Goal: Transaction & Acquisition: Register for event/course

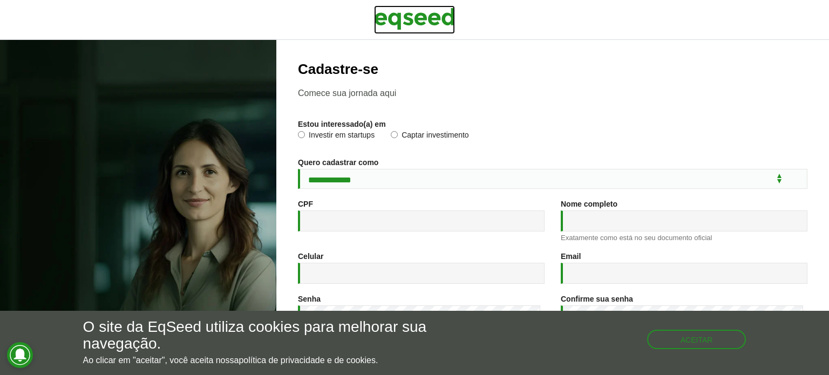
click at [426, 21] on img at bounding box center [414, 18] width 81 height 27
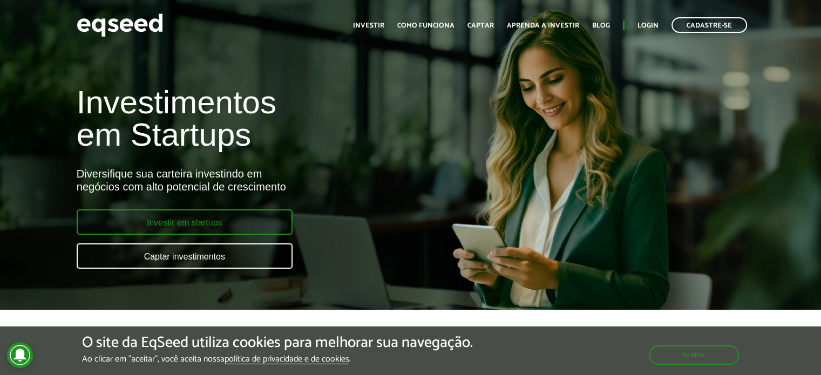
click at [200, 227] on link "Investir em startups" at bounding box center [185, 221] width 216 height 25
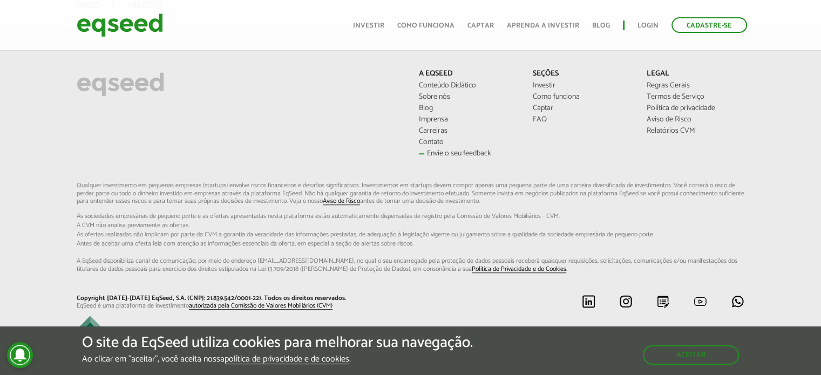
scroll to position [749, 0]
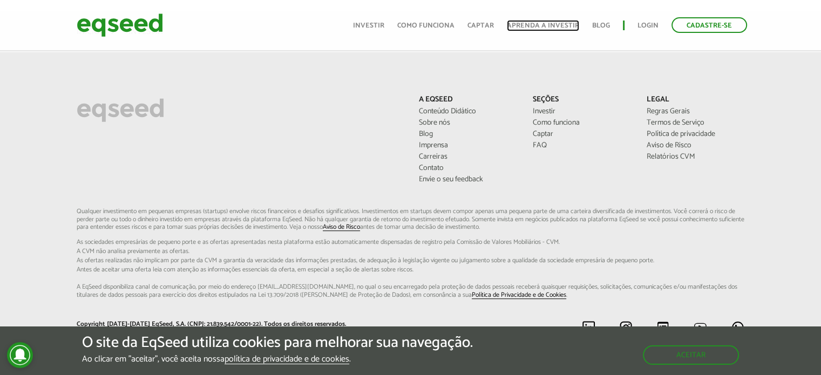
click at [553, 25] on link "Aprenda a investir" at bounding box center [543, 25] width 72 height 7
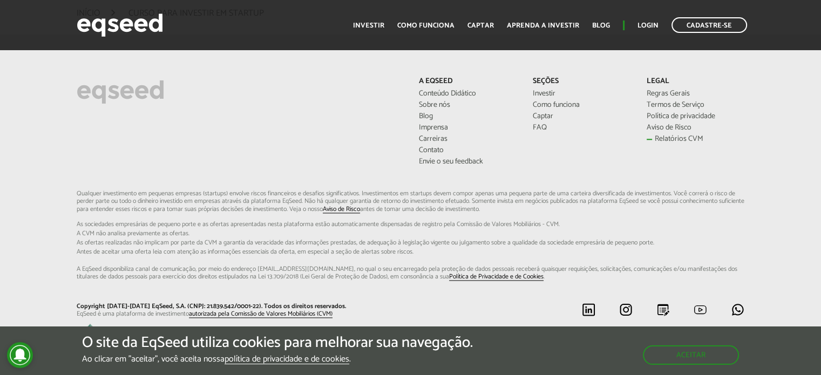
scroll to position [1514, 0]
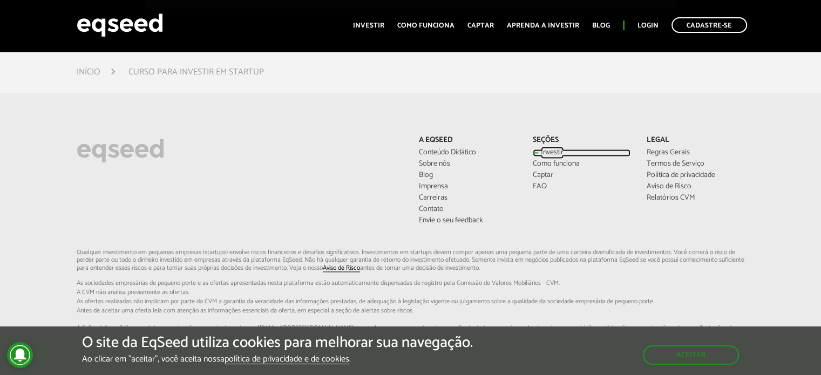
click at [545, 157] on link "Investir" at bounding box center [582, 153] width 98 height 8
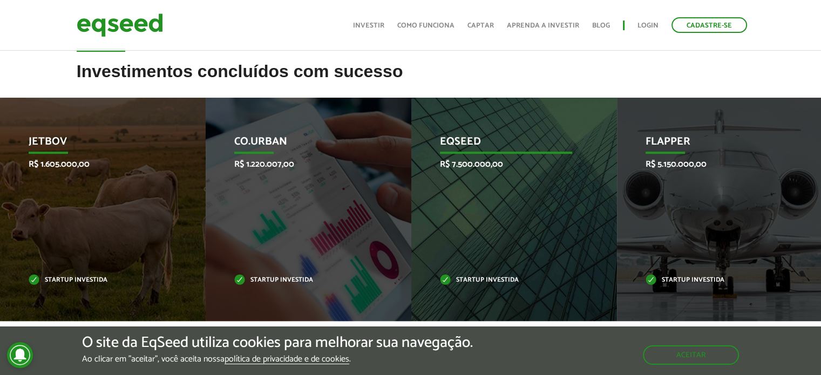
scroll to position [378, 0]
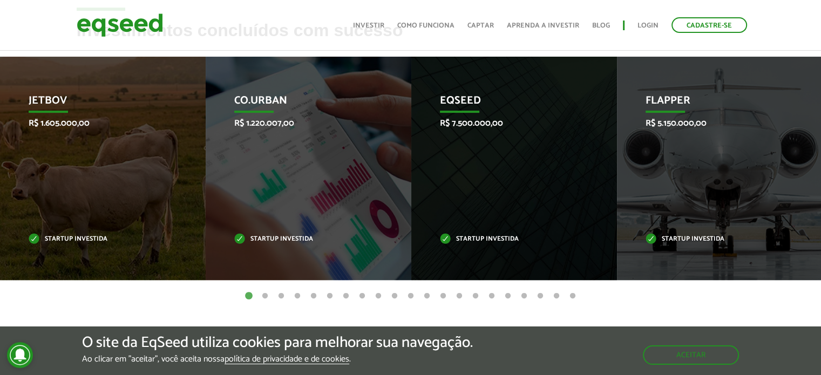
click at [266, 294] on button "2" at bounding box center [265, 296] width 11 height 11
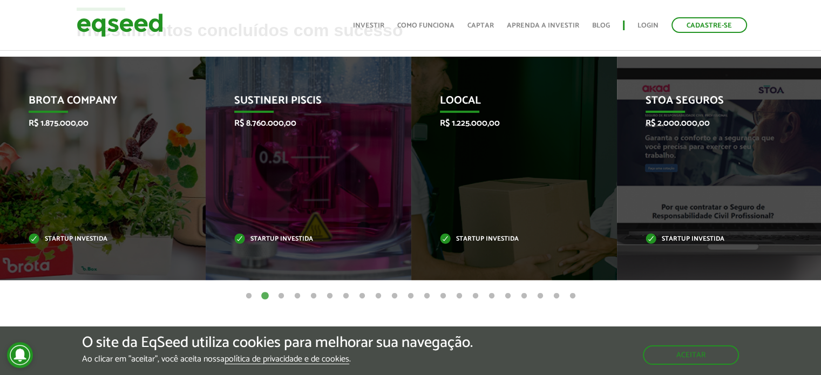
click at [250, 297] on button "1" at bounding box center [248, 296] width 11 height 11
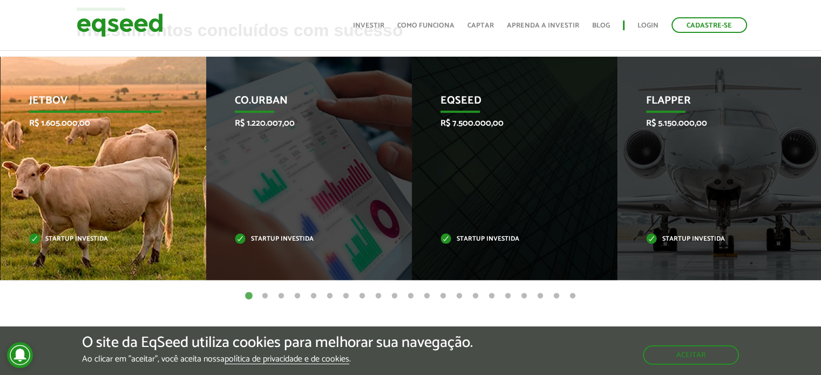
click at [47, 184] on div "JetBov R$ 1.605.000,00 Startup investida" at bounding box center [95, 168] width 189 height 223
click at [77, 239] on p "Startup investida" at bounding box center [95, 239] width 133 height 6
click at [79, 241] on p "Startup investida" at bounding box center [95, 239] width 133 height 6
click at [97, 165] on div "JetBov R$ 1.605.000,00 Startup investida" at bounding box center [94, 168] width 189 height 223
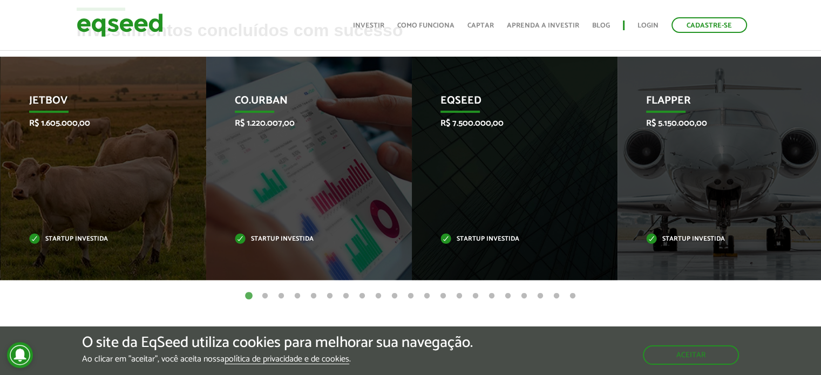
drag, startPoint x: 97, startPoint y: 165, endPoint x: 0, endPoint y: 186, distance: 99.4
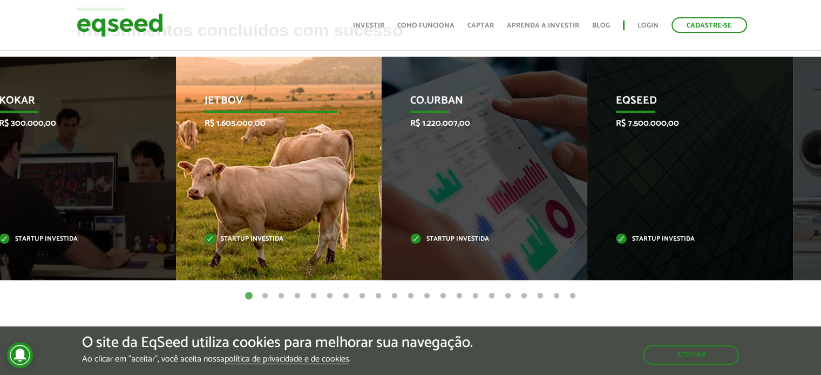
drag, startPoint x: 178, startPoint y: 172, endPoint x: 563, endPoint y: 168, distance: 385.4
click at [365, 168] on div "JetBov R$ 1.605.000,00 Startup investida" at bounding box center [270, 168] width 189 height 223
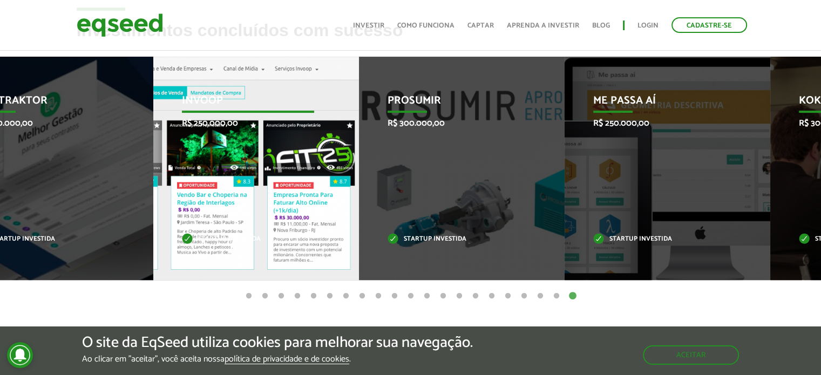
drag, startPoint x: 147, startPoint y: 179, endPoint x: 341, endPoint y: 172, distance: 193.4
click at [337, 173] on div "Invoop R$ 250.000,00 Startup investida" at bounding box center [247, 168] width 189 height 223
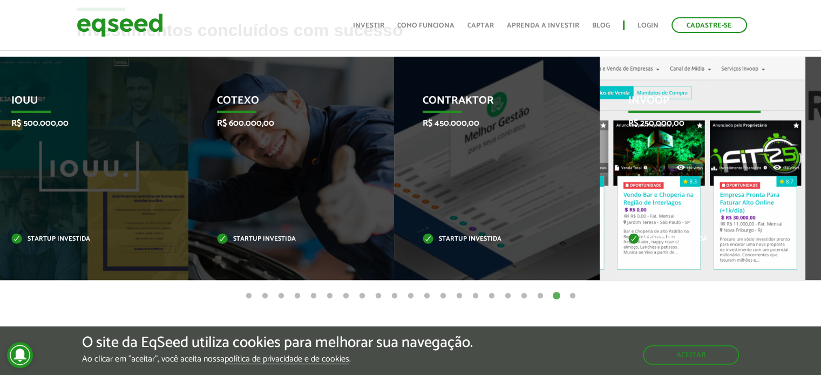
drag, startPoint x: 214, startPoint y: 190, endPoint x: 608, endPoint y: 166, distance: 394.7
click at [608, 166] on div "Invoop R$ 250.000,00 Startup investida" at bounding box center [694, 168] width 189 height 223
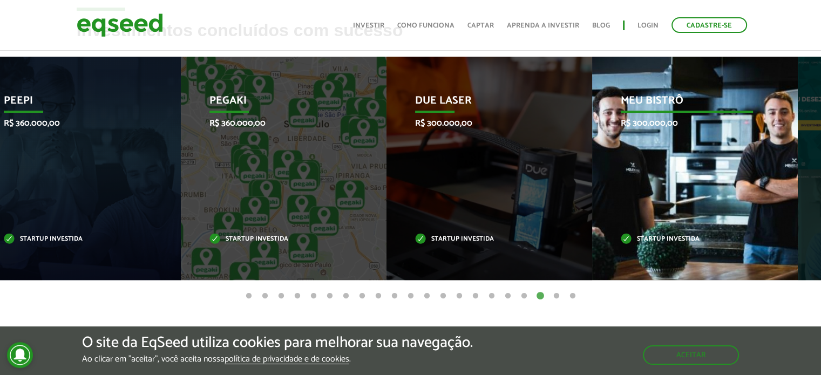
drag, startPoint x: 181, startPoint y: 159, endPoint x: 686, endPoint y: 119, distance: 506.3
click at [576, 125] on div "Due Laser R$ 300.000,00 Startup investida" at bounding box center [480, 168] width 189 height 223
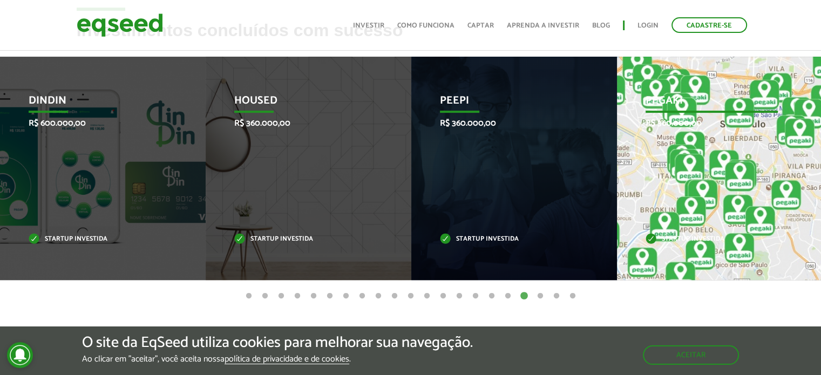
click at [740, 183] on div "Pegaki R$ 360.000,00 Startup investida" at bounding box center [711, 168] width 189 height 223
click at [687, 253] on div "Pegaki R$ 360.000,00 Startup investida" at bounding box center [711, 168] width 189 height 223
click at [687, 158] on div "Pegaki R$ 360.000,00 Startup investida" at bounding box center [711, 168] width 189 height 223
drag, startPoint x: 721, startPoint y: 25, endPoint x: 702, endPoint y: 78, distance: 56.7
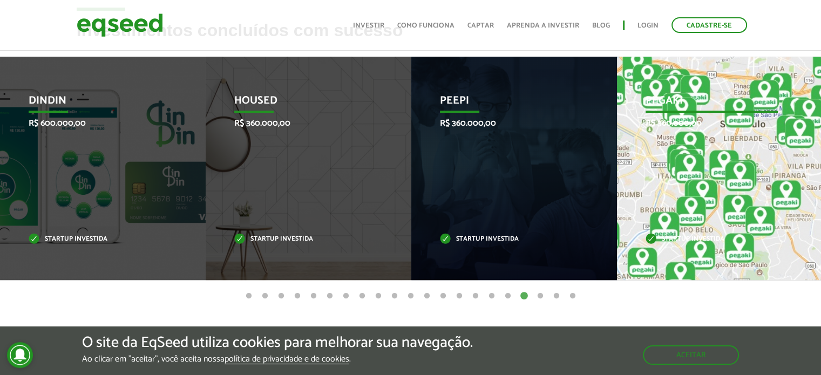
click at [721, 25] on link "Cadastre-se" at bounding box center [709, 25] width 76 height 16
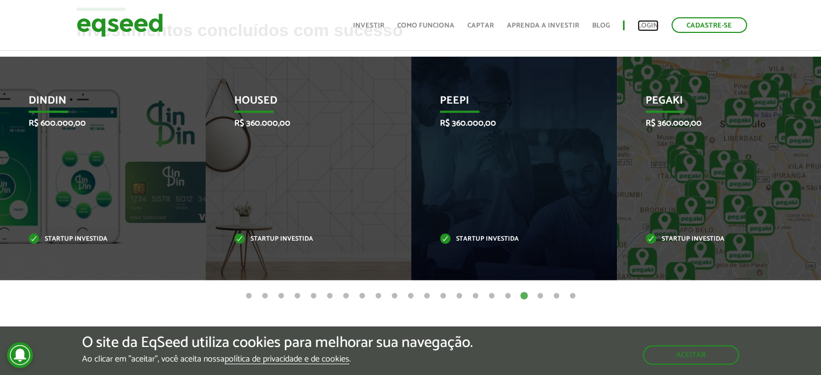
click at [647, 25] on link "Login" at bounding box center [647, 25] width 21 height 7
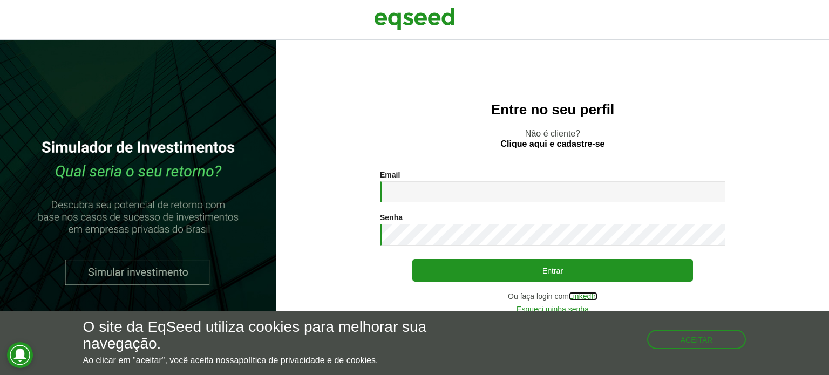
click at [591, 297] on link "LinkedIn" at bounding box center [583, 297] width 29 height 8
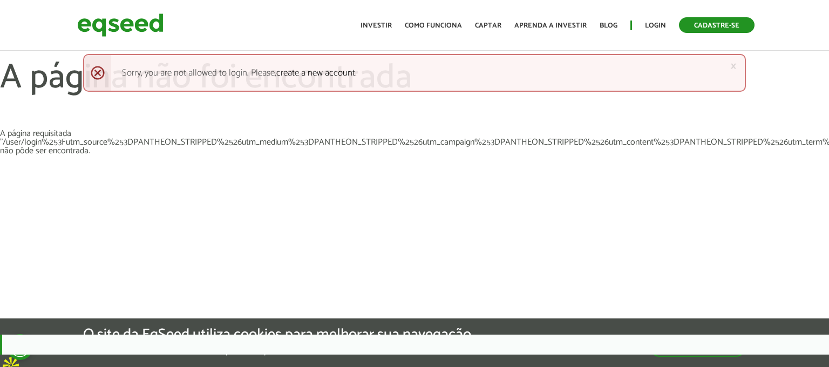
click at [701, 27] on link "Cadastre-se" at bounding box center [717, 25] width 76 height 16
click at [735, 72] on link "×" at bounding box center [733, 65] width 6 height 11
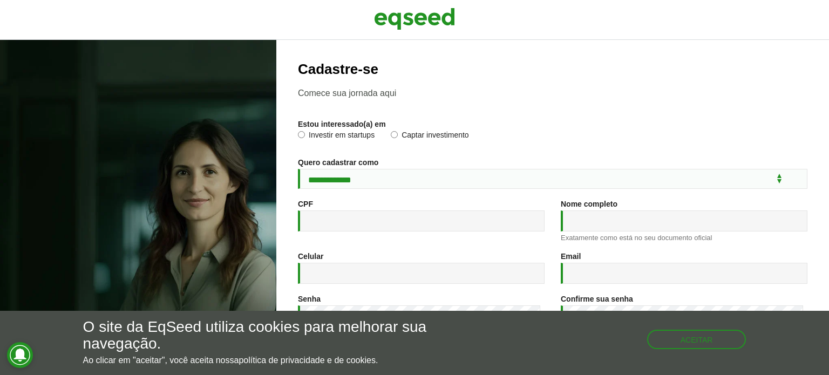
click at [331, 135] on label "Investir em startups" at bounding box center [336, 136] width 77 height 11
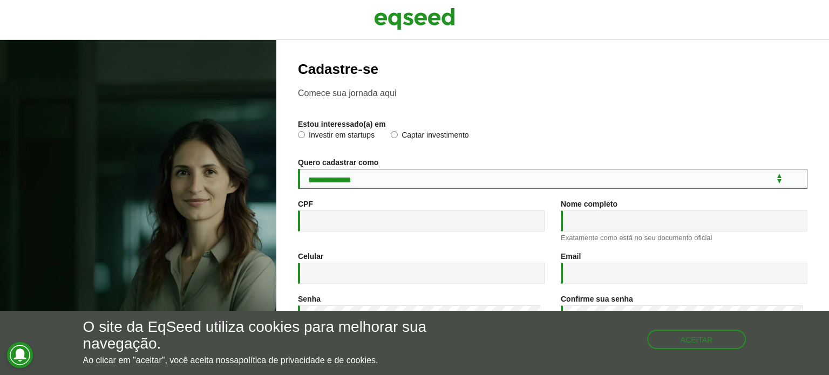
click at [367, 182] on select "**********" at bounding box center [553, 179] width 510 height 20
select select "***"
click at [298, 171] on select "**********" at bounding box center [553, 179] width 510 height 20
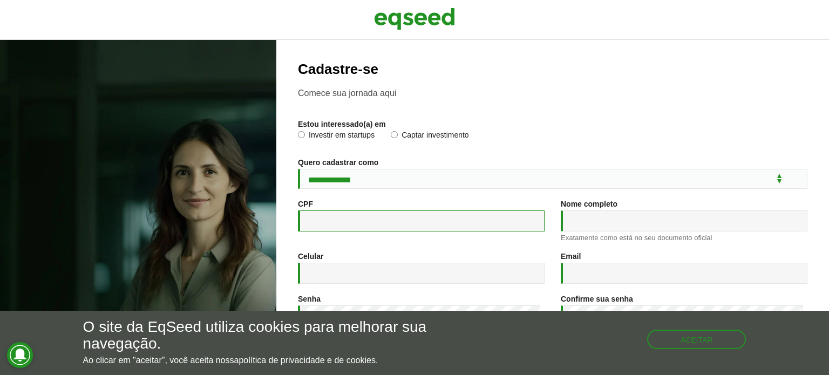
click at [376, 222] on input "CPF *" at bounding box center [421, 221] width 247 height 21
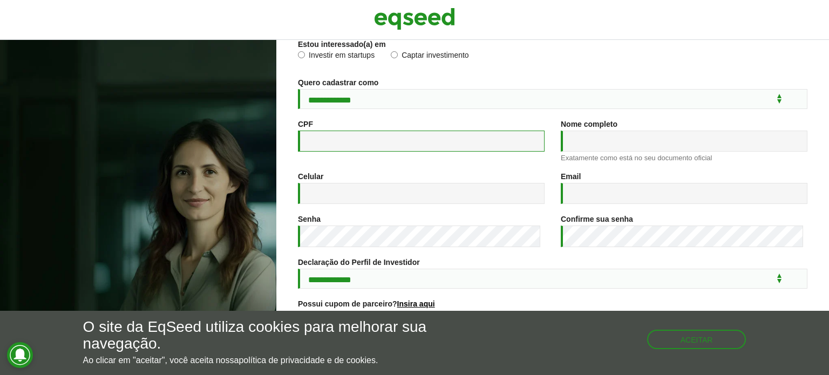
scroll to position [125, 0]
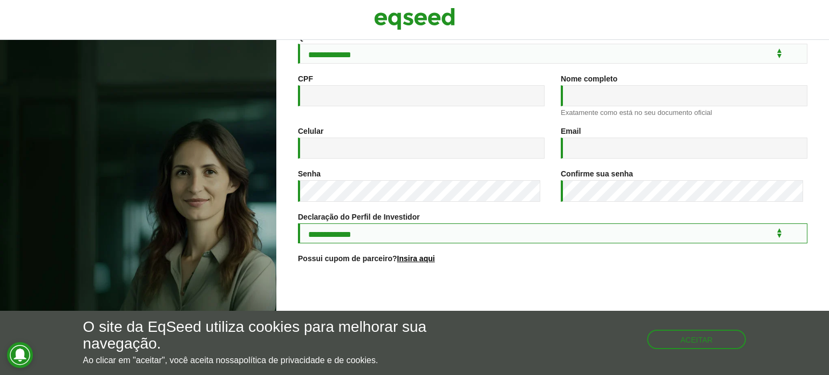
click at [378, 239] on select "**********" at bounding box center [553, 233] width 510 height 20
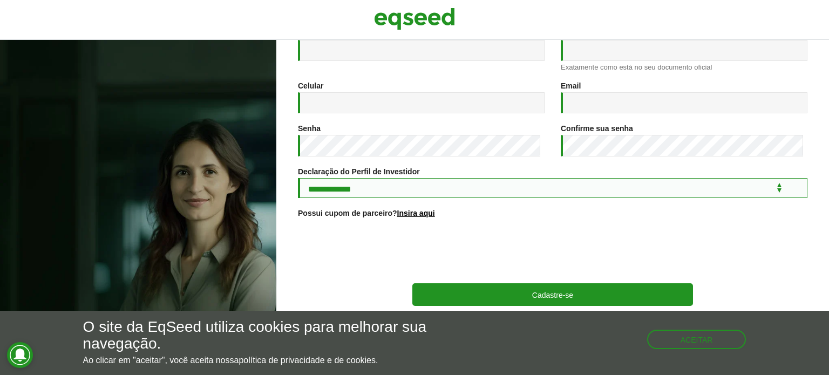
click at [427, 181] on select "**********" at bounding box center [553, 188] width 510 height 20
select select "***"
click at [298, 178] on select "**********" at bounding box center [553, 188] width 510 height 20
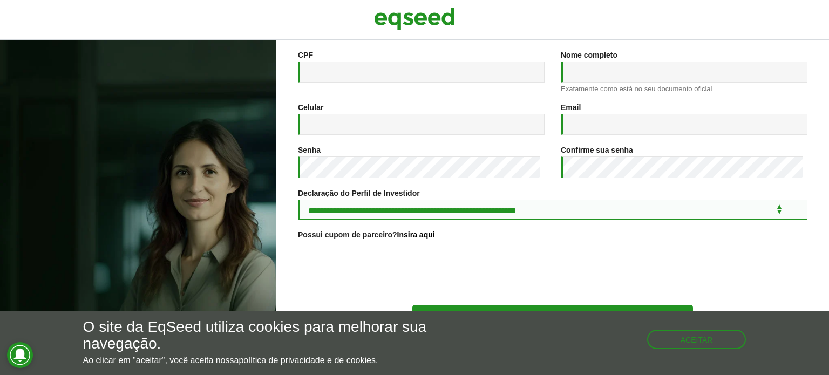
scroll to position [125, 0]
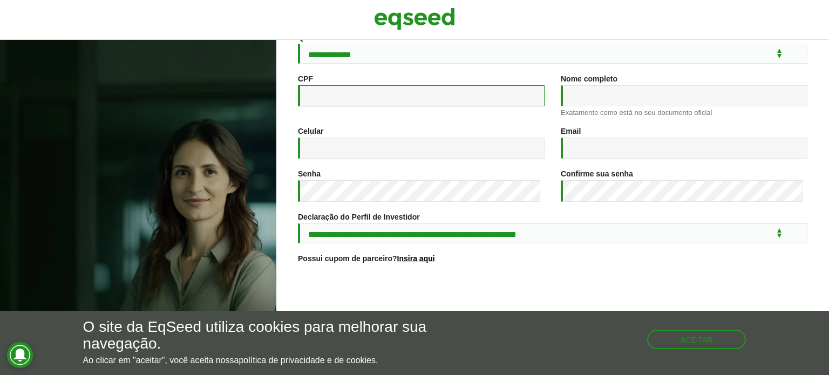
click at [361, 97] on input "CPF *" at bounding box center [421, 95] width 247 height 21
type input "**********"
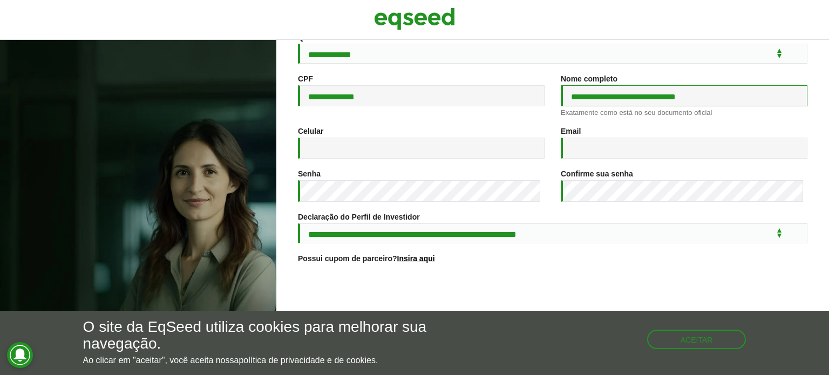
type input "**********"
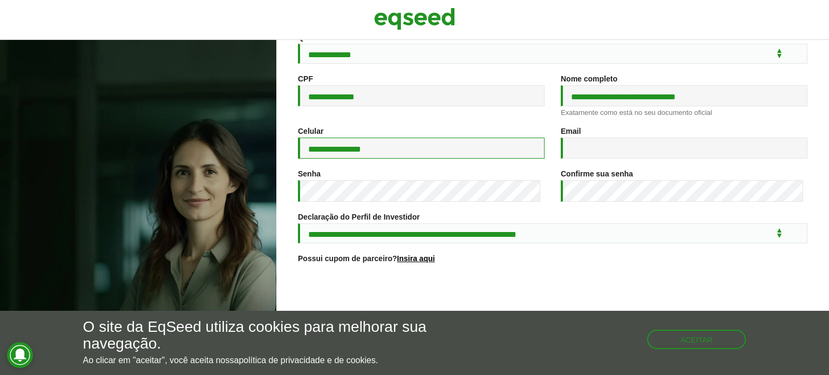
type input "**********"
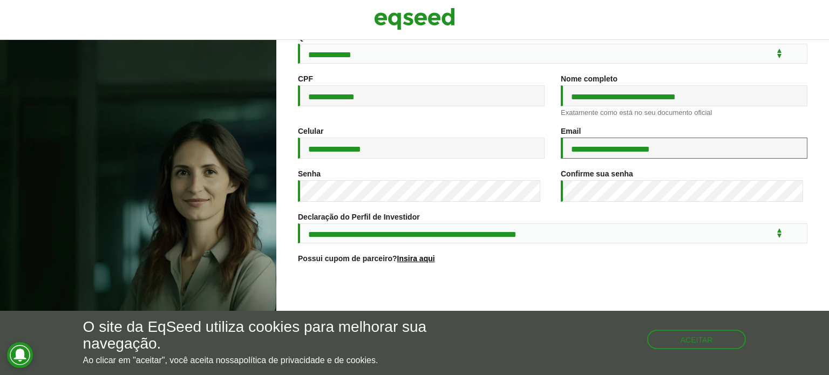
type input "**********"
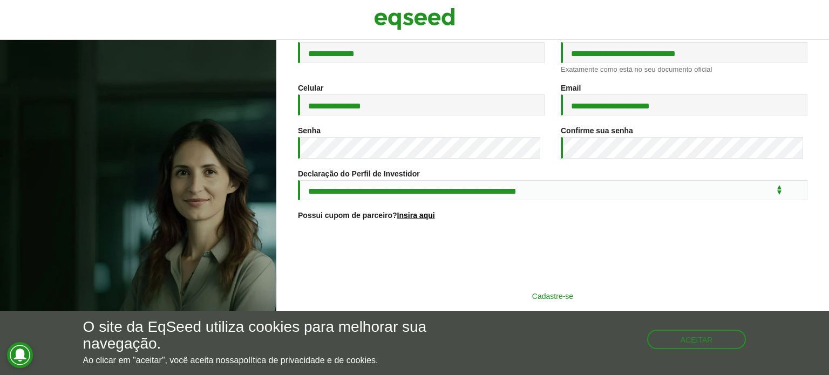
click at [564, 291] on button "Cadastre-se" at bounding box center [552, 296] width 281 height 21
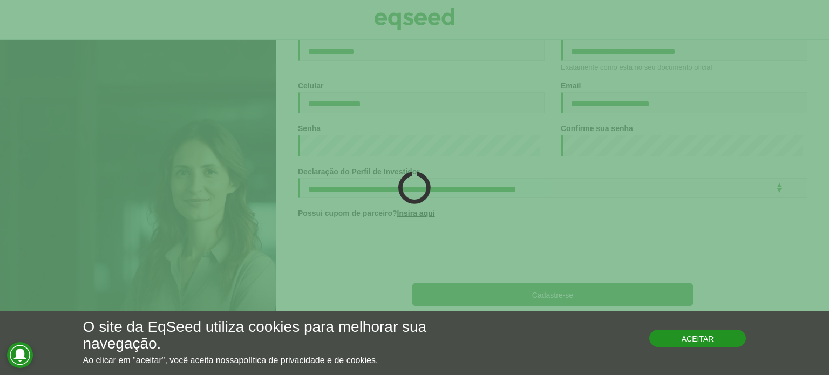
click at [695, 336] on button "Aceitar" at bounding box center [697, 338] width 97 height 17
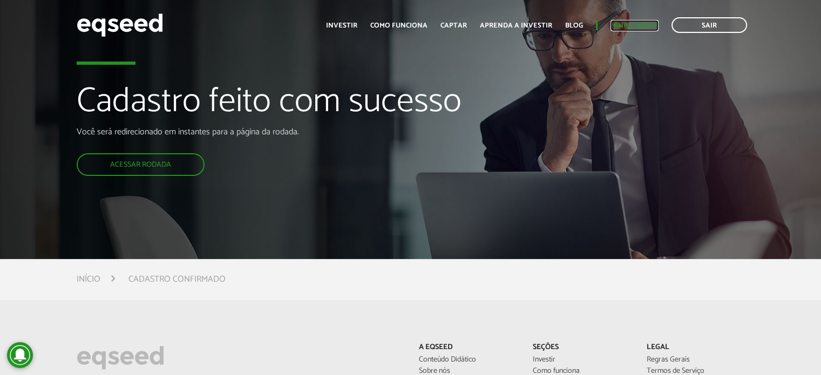
click at [633, 25] on link "Minha conta" at bounding box center [634, 25] width 48 height 7
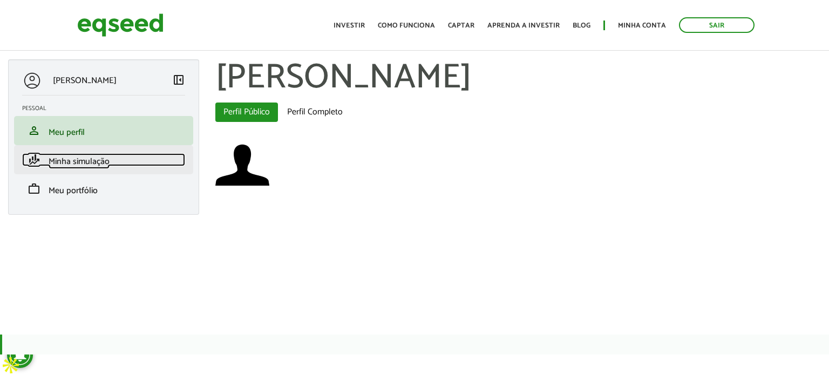
click at [112, 155] on link "finance_mode Minha simulação" at bounding box center [103, 159] width 163 height 13
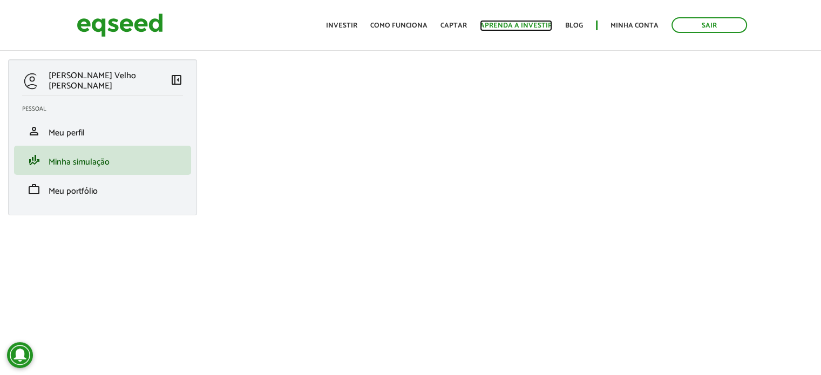
click at [514, 24] on link "Aprenda a investir" at bounding box center [516, 25] width 72 height 7
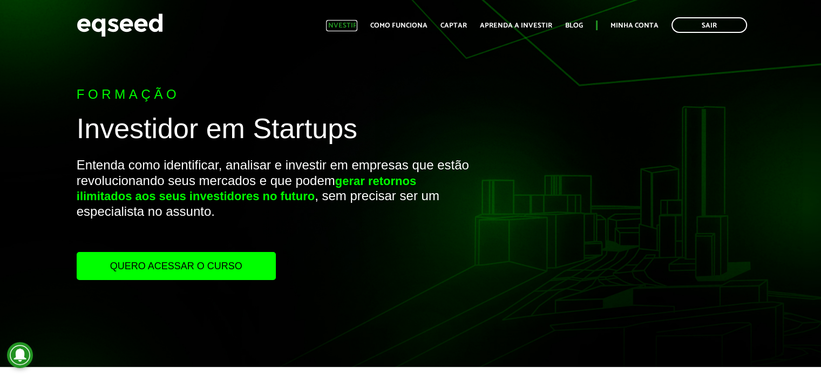
click at [347, 26] on link "Investir" at bounding box center [341, 25] width 31 height 7
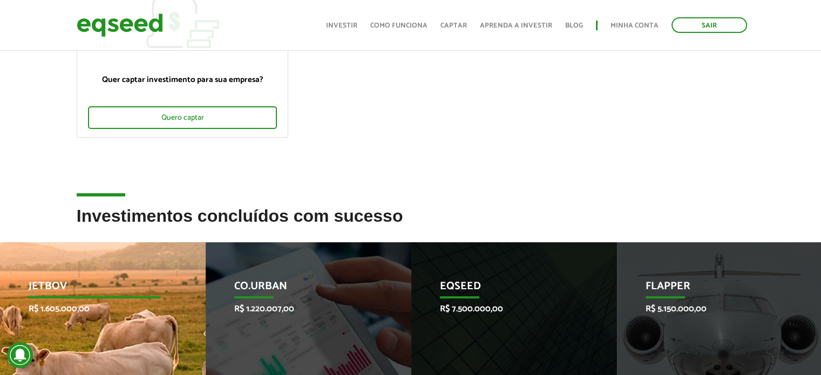
scroll to position [216, 0]
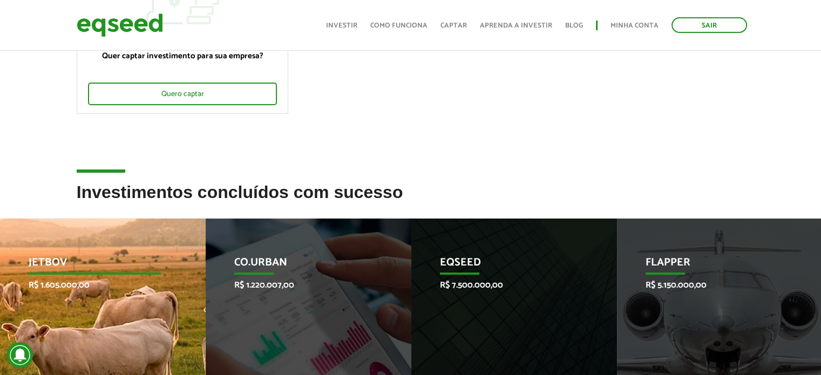
click at [147, 243] on div "JetBov R$ 1.605.000,00 Startup investida" at bounding box center [94, 330] width 189 height 223
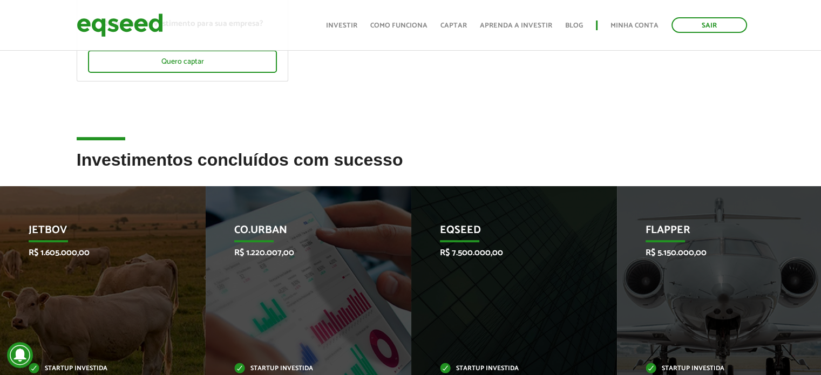
scroll to position [155, 0]
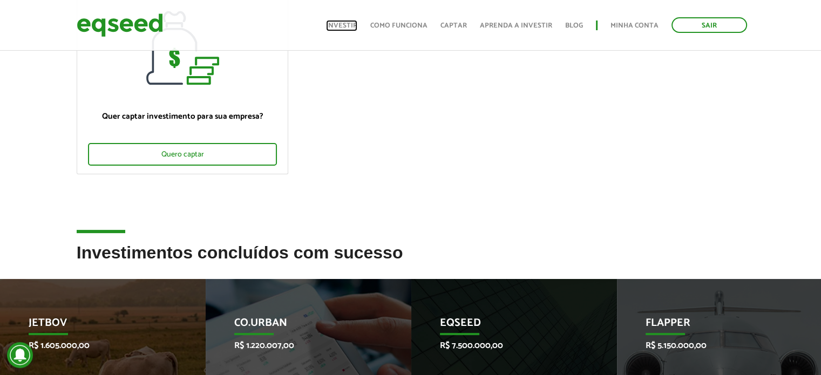
click at [357, 25] on link "Investir" at bounding box center [341, 25] width 31 height 7
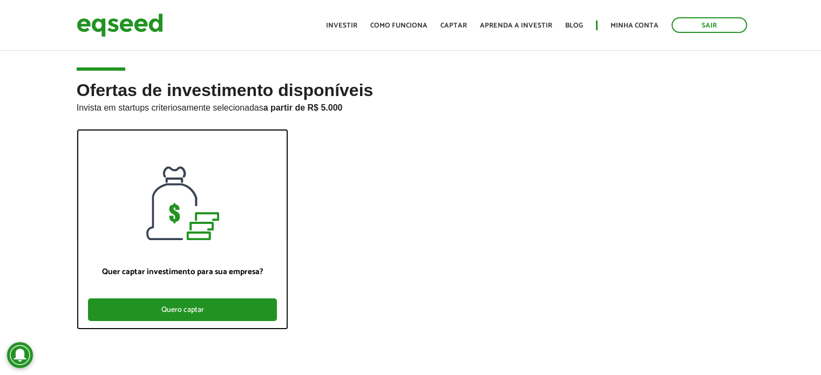
click at [223, 317] on div "Quero captar" at bounding box center [182, 309] width 189 height 23
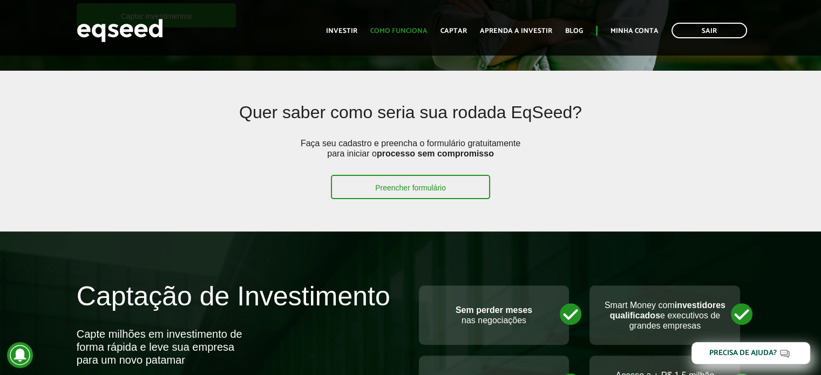
scroll to position [216, 0]
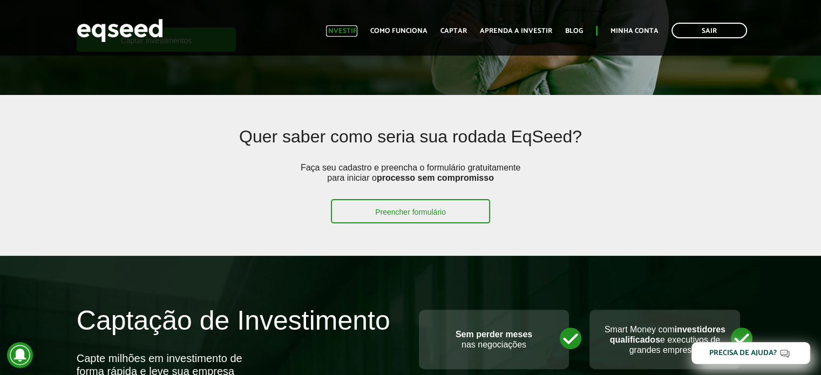
click at [357, 28] on link "Investir" at bounding box center [341, 31] width 31 height 7
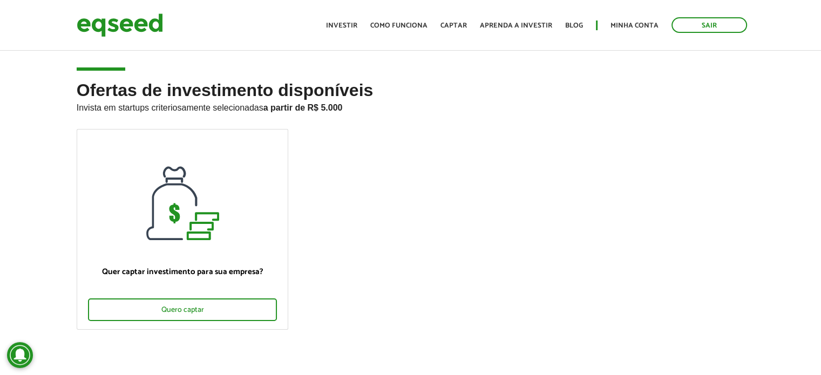
click at [147, 96] on h2 "Ofertas de investimento disponíveis Invista em startups criteriosamente selecio…" at bounding box center [411, 105] width 668 height 48
click at [104, 94] on h2 "Ofertas de investimento disponíveis Invista em startups criteriosamente selecio…" at bounding box center [411, 105] width 668 height 48
click at [137, 31] on img at bounding box center [120, 25] width 86 height 29
